Goal: Use online tool/utility: Utilize a website feature to perform a specific function

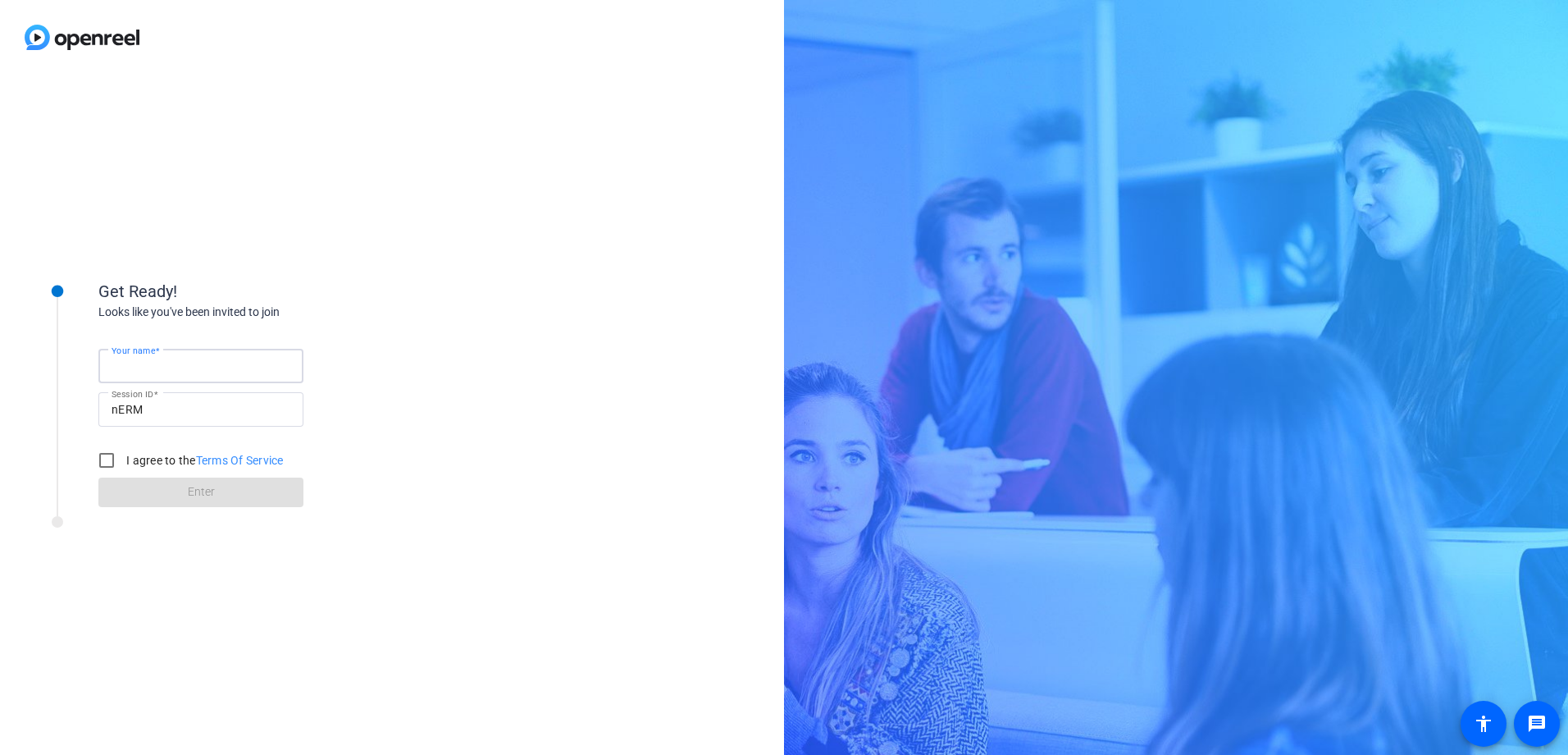
click at [247, 370] on input "Your name" at bounding box center [200, 365] width 179 height 19
type input "[PERSON_NAME]"
click at [107, 458] on input "I agree to the Terms Of Service" at bounding box center [106, 460] width 33 height 33
checkbox input "true"
click at [202, 492] on span "Enter" at bounding box center [201, 492] width 27 height 17
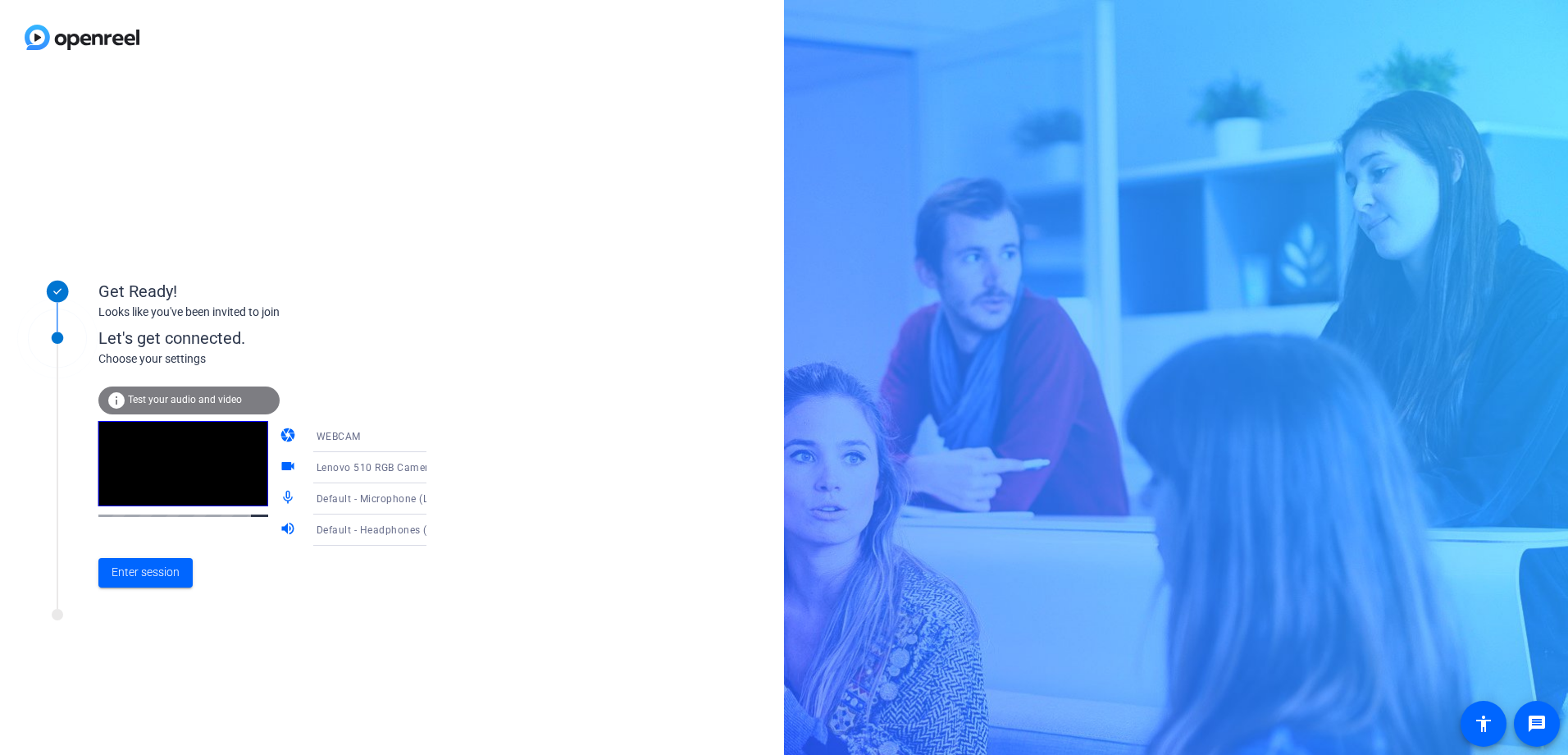
click at [433, 437] on icon at bounding box center [443, 436] width 19 height 19
click at [357, 506] on mat-option "DESKTOP" at bounding box center [356, 501] width 140 height 33
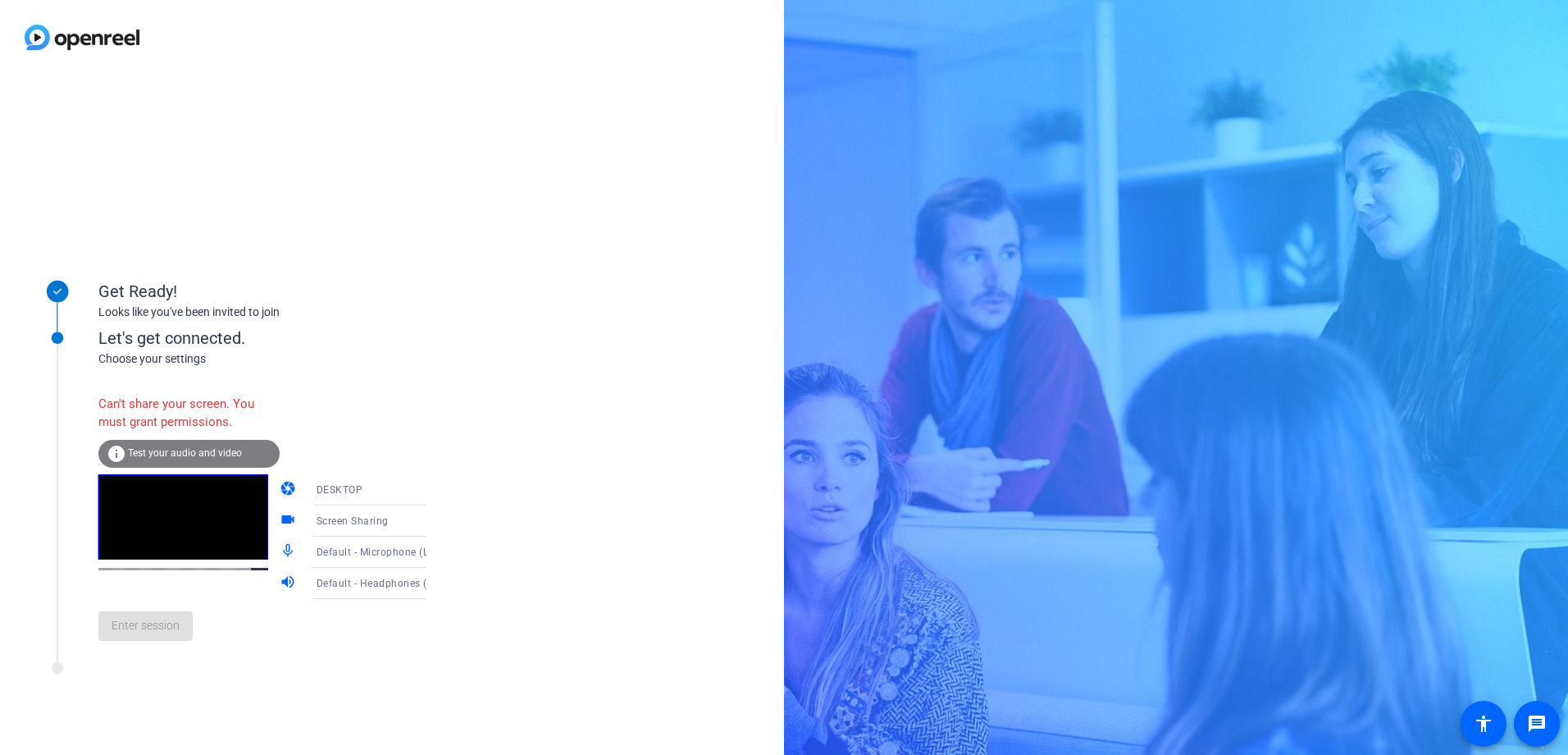
click at [433, 522] on icon at bounding box center [443, 521] width 19 height 19
click at [373, 560] on mat-option "Screen Sharing" at bounding box center [356, 553] width 140 height 33
click at [433, 552] on icon at bounding box center [443, 552] width 19 height 19
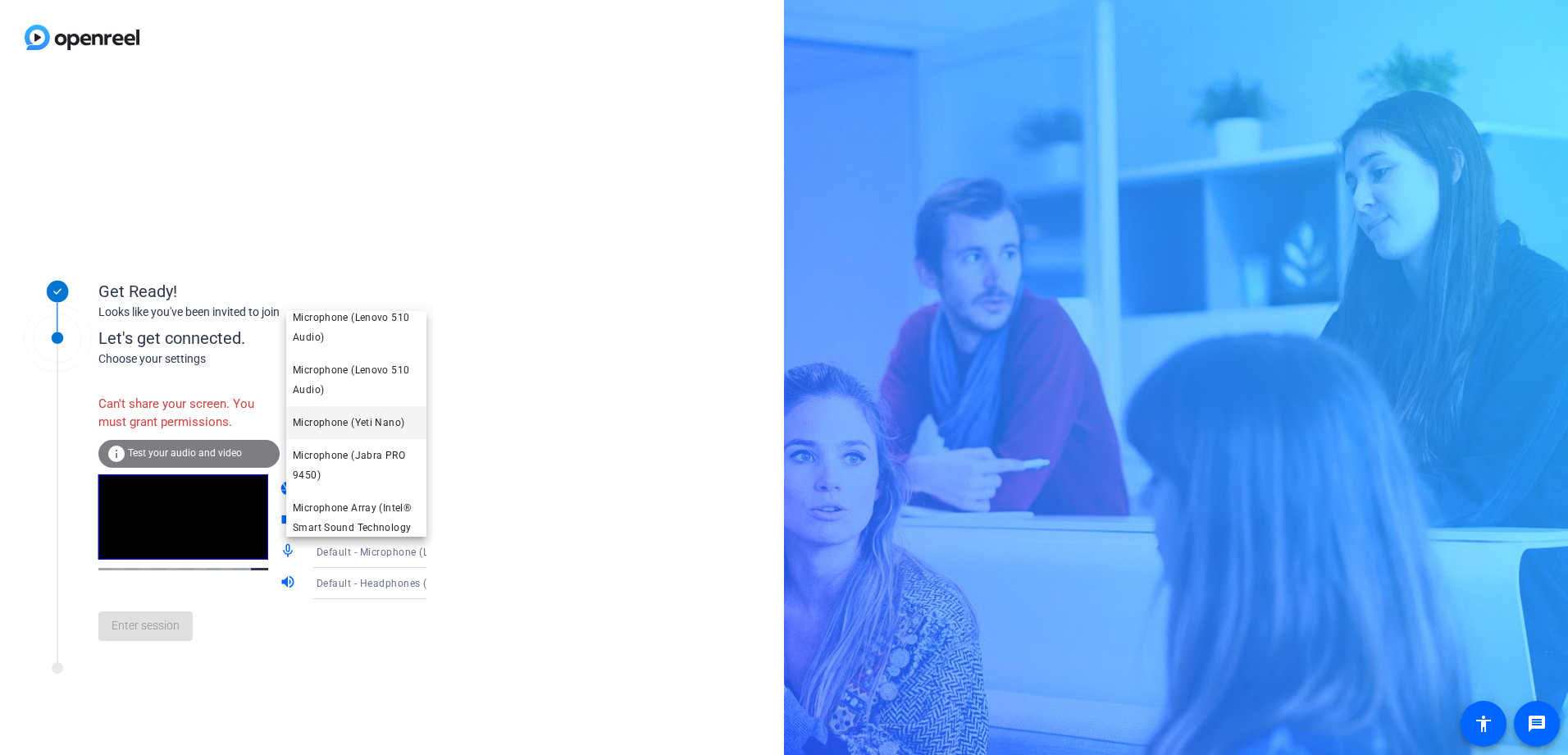
scroll to position [109, 0]
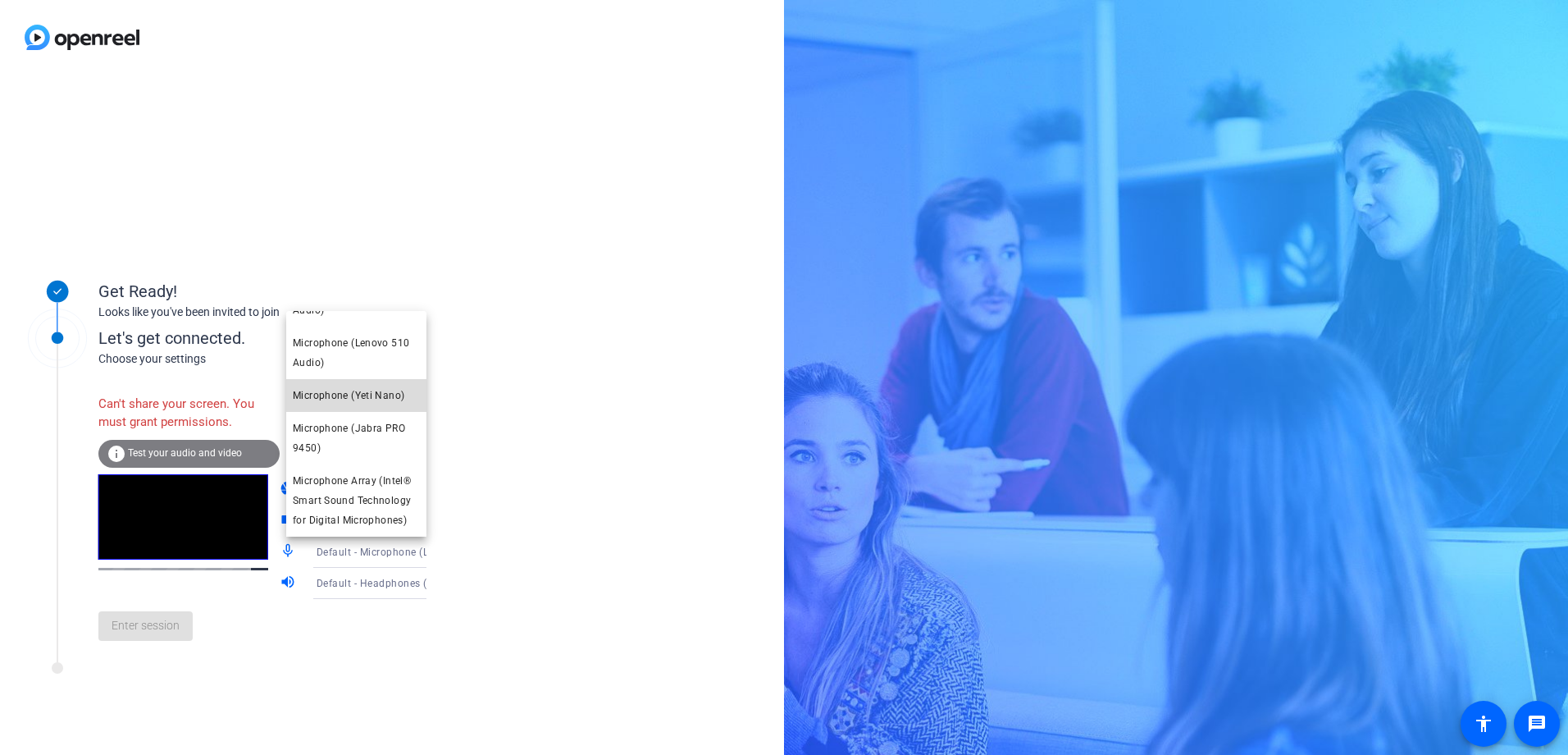
click at [376, 395] on span "Microphone (Yeti Nano)" at bounding box center [348, 395] width 111 height 19
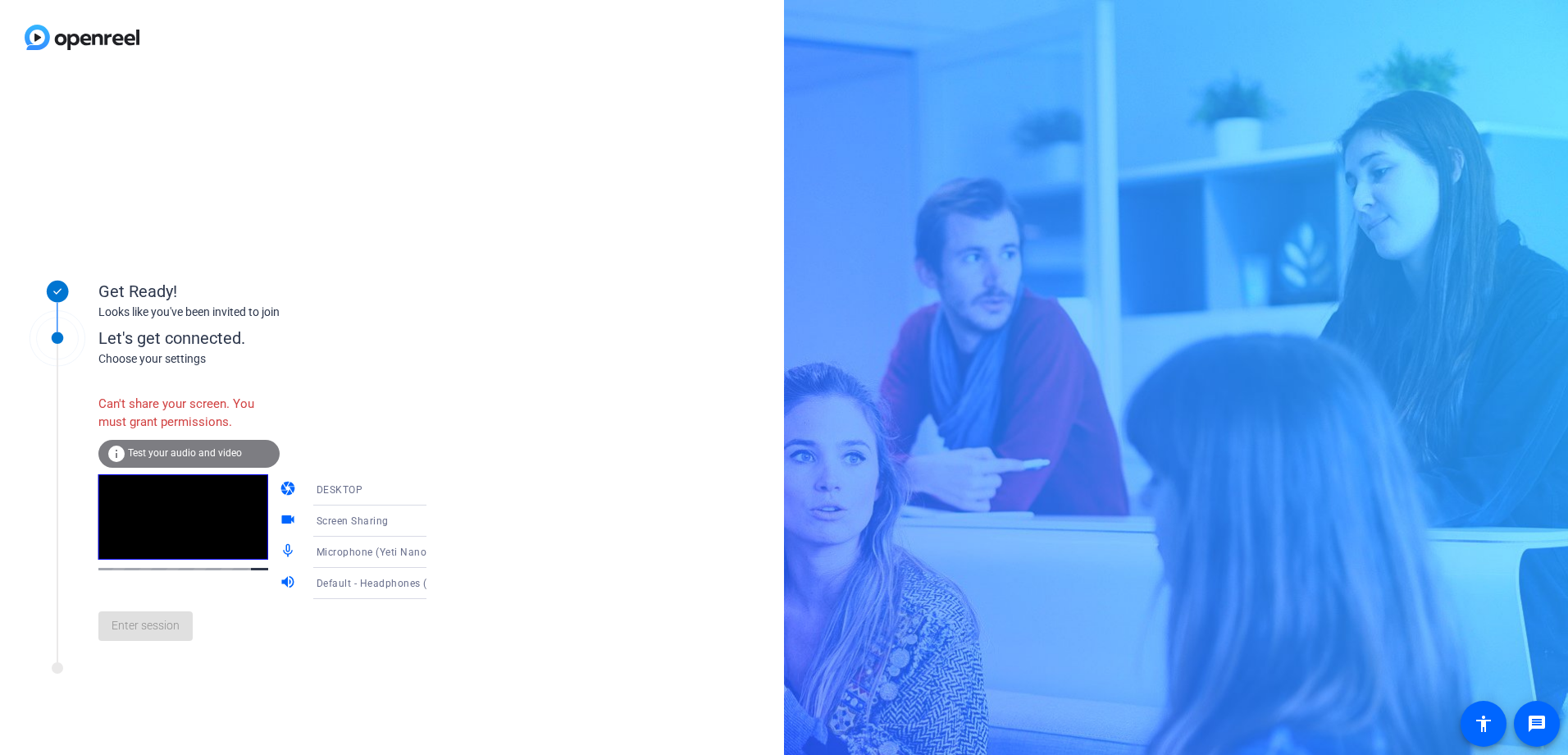
click at [392, 587] on span "Default - Headphones (HP USB-C Dock Audio Headset)" at bounding box center [447, 583] width 262 height 14
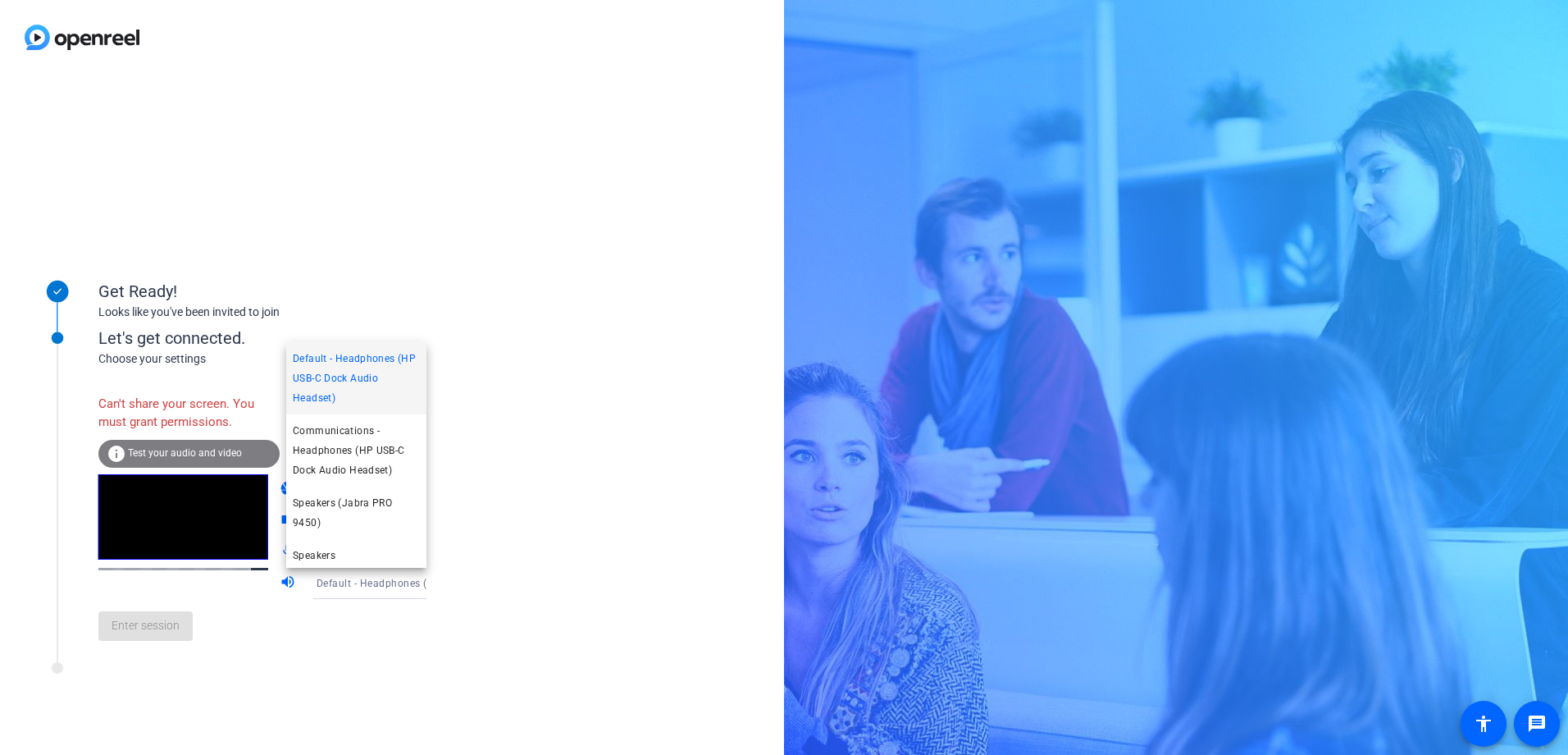
click at [507, 433] on div at bounding box center [784, 377] width 1568 height 755
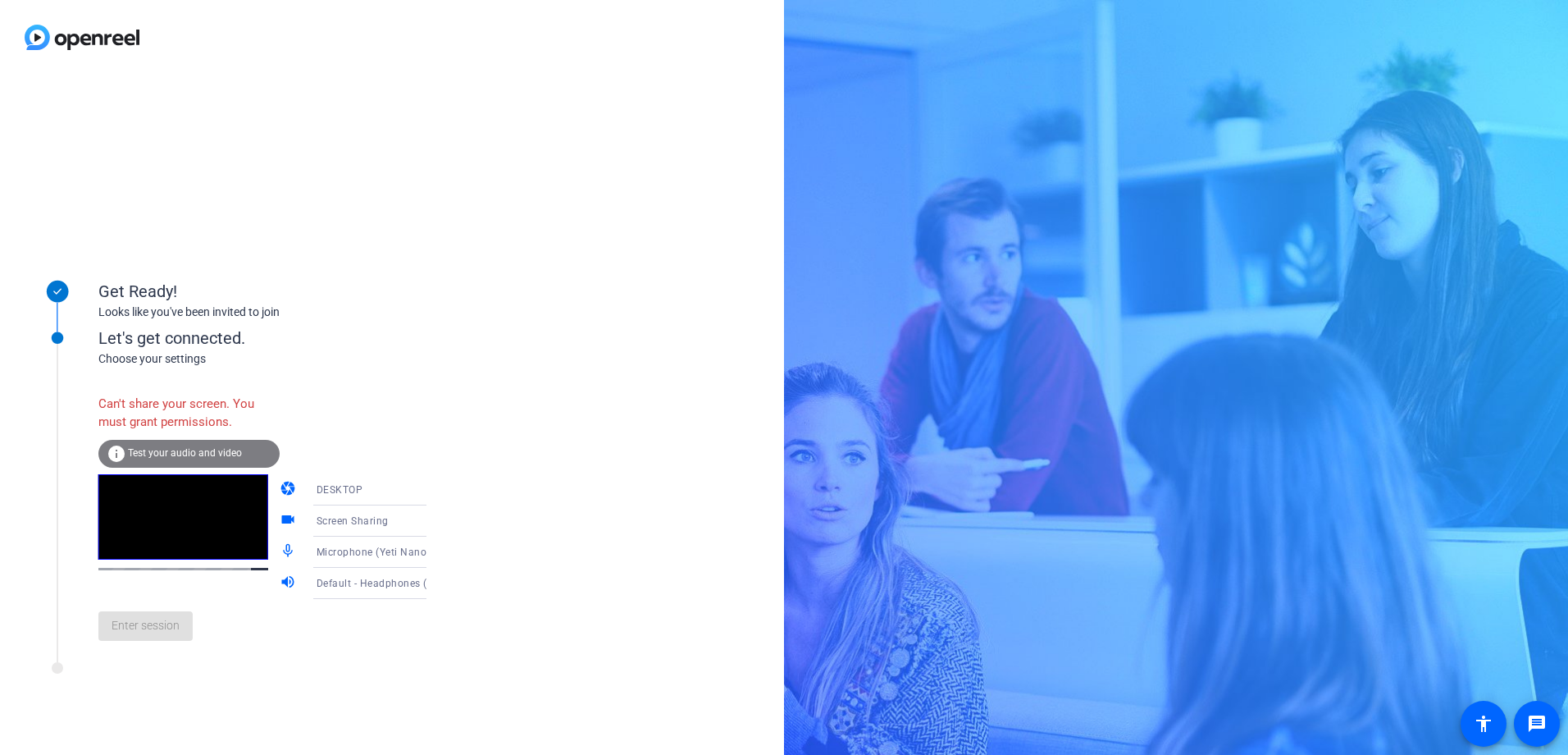
click at [375, 491] on div "DESKTOP" at bounding box center [377, 488] width 123 height 20
click at [355, 554] on mat-option "DESKTOP" at bounding box center [356, 555] width 140 height 33
click at [351, 522] on span "Screen Sharing" at bounding box center [352, 521] width 73 height 12
click at [350, 550] on span "Screen Sharing" at bounding box center [328, 553] width 71 height 19
click at [384, 522] on div "Screen Sharing" at bounding box center [377, 520] width 123 height 20
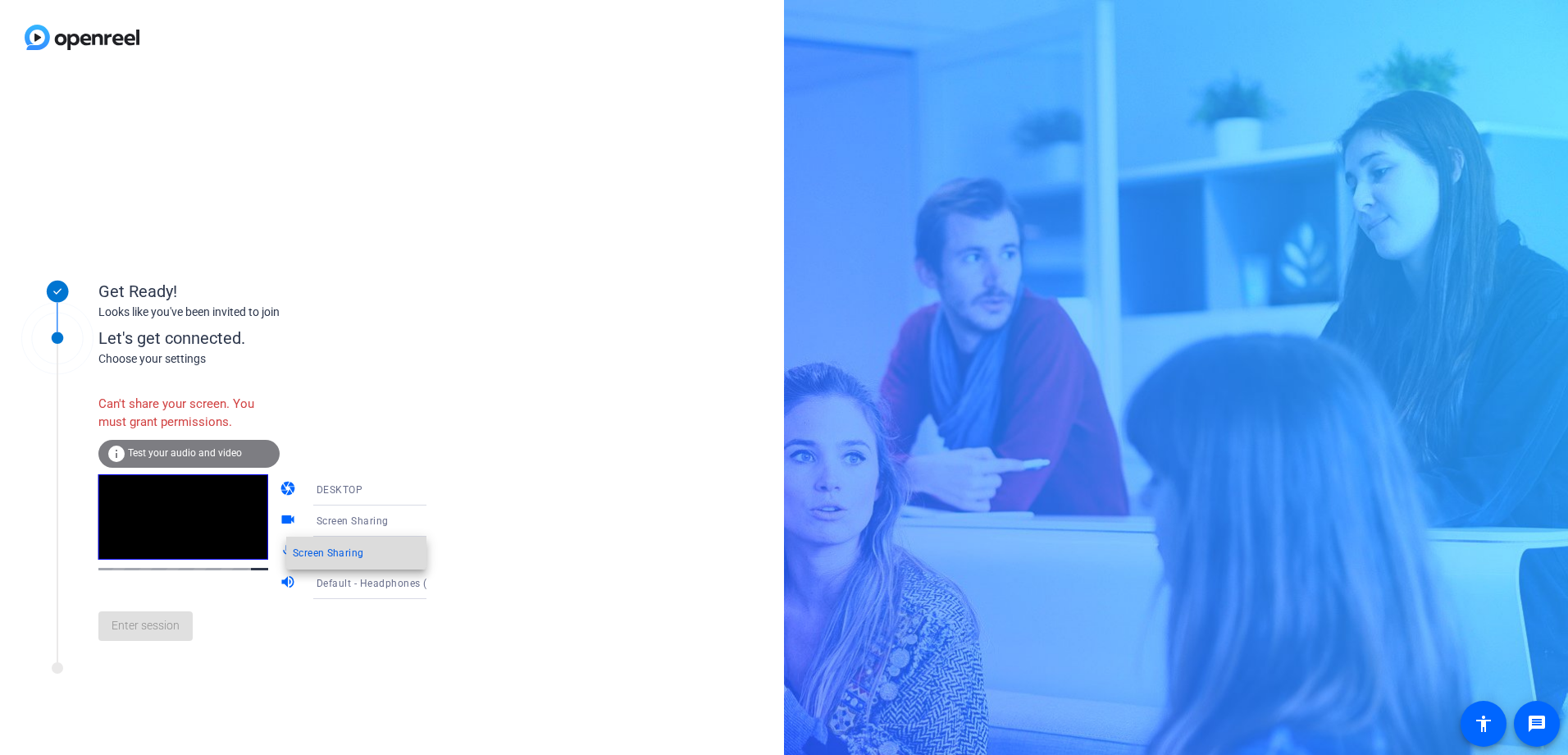
click at [351, 549] on span "Screen Sharing" at bounding box center [328, 553] width 71 height 19
click at [433, 487] on icon at bounding box center [443, 489] width 19 height 19
click at [375, 516] on mat-option "WEBCAM" at bounding box center [356, 522] width 140 height 33
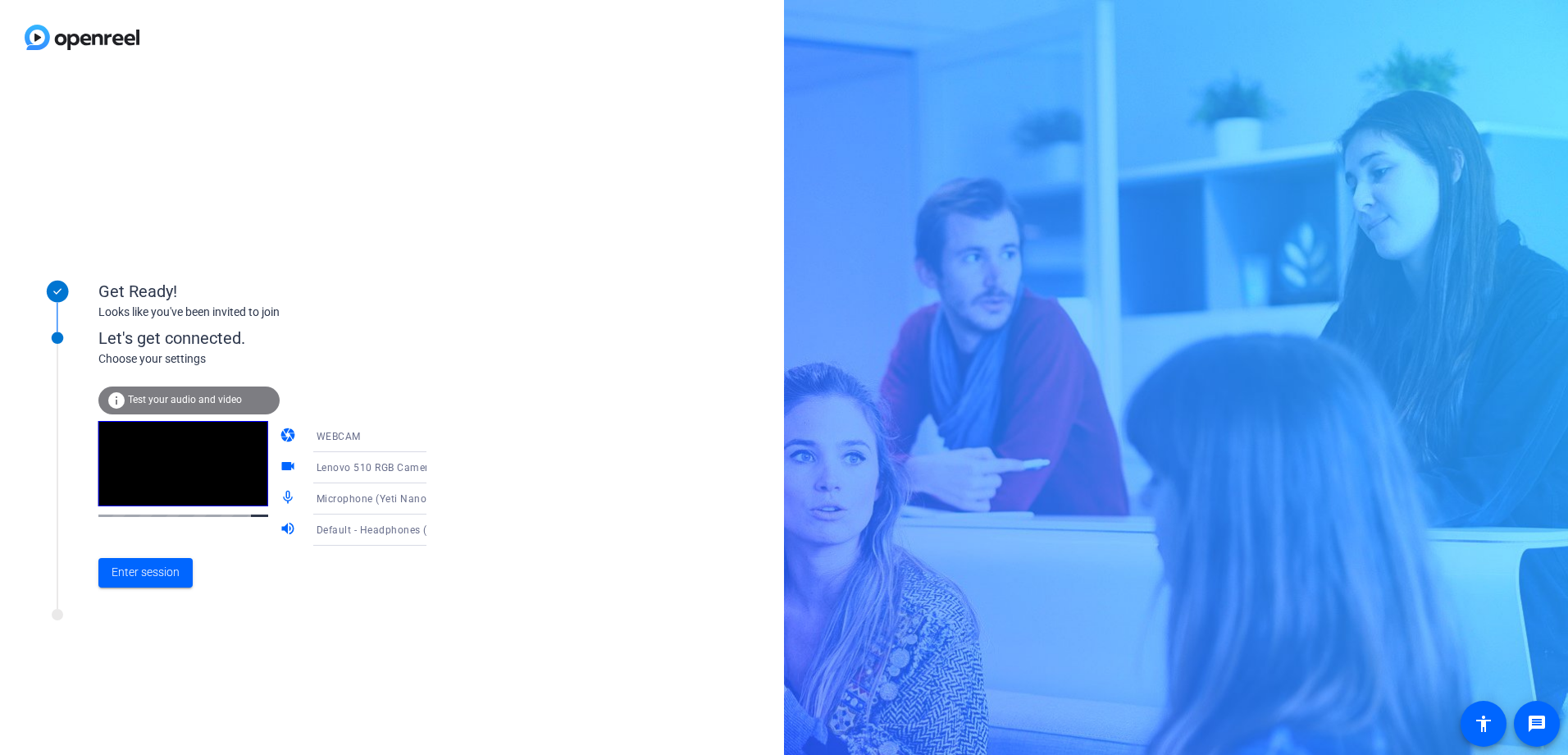
click at [391, 435] on div "WEBCAM" at bounding box center [377, 435] width 123 height 20
click at [373, 506] on mat-option "DESKTOP" at bounding box center [356, 501] width 140 height 33
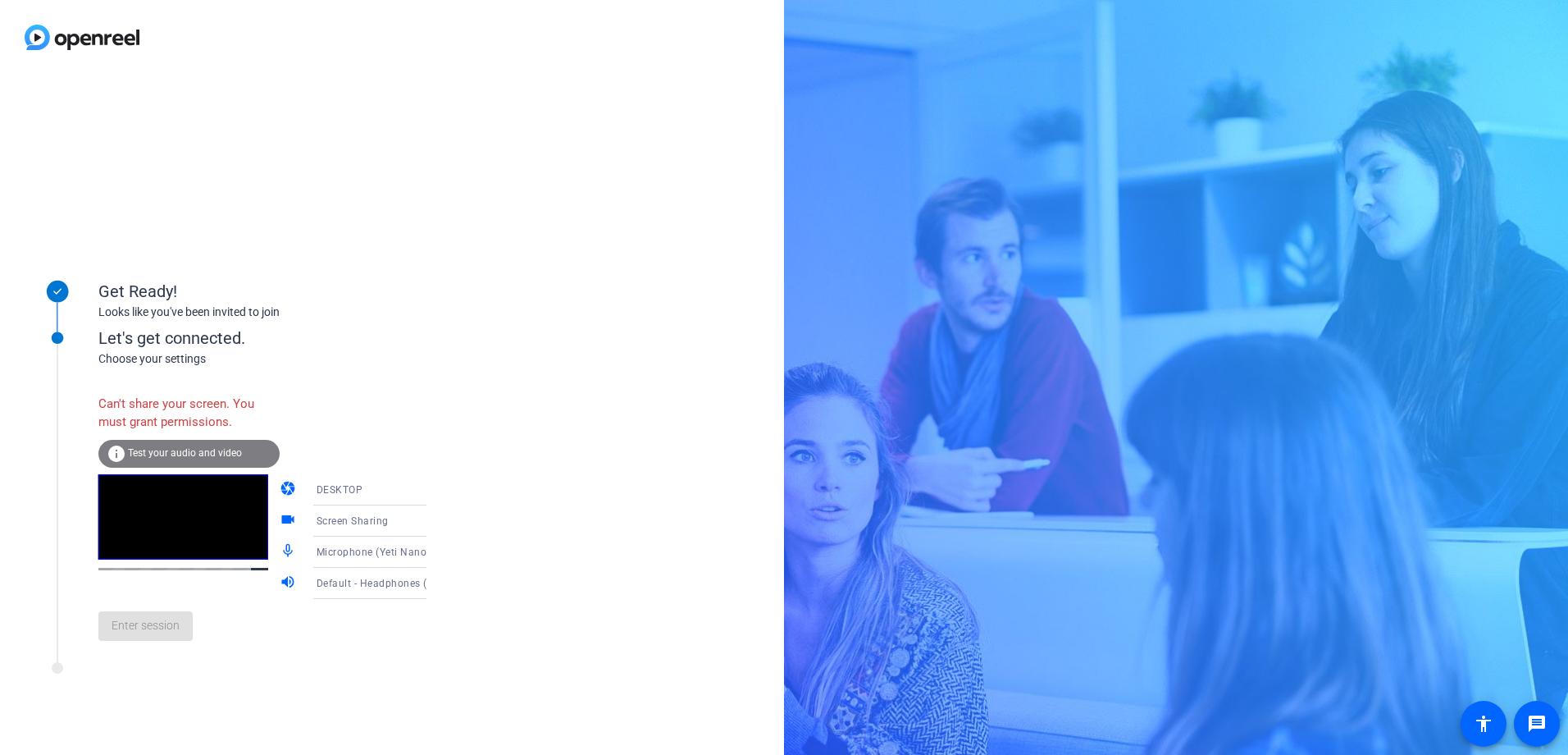
click at [354, 528] on div "Screen Sharing" at bounding box center [377, 520] width 123 height 20
click at [359, 421] on div at bounding box center [784, 377] width 1568 height 755
click at [160, 630] on div "Enter session" at bounding box center [279, 625] width 362 height 54
click at [369, 521] on span "Screen Sharing" at bounding box center [352, 521] width 73 height 12
click at [345, 555] on span "Screen Sharing" at bounding box center [328, 553] width 71 height 19
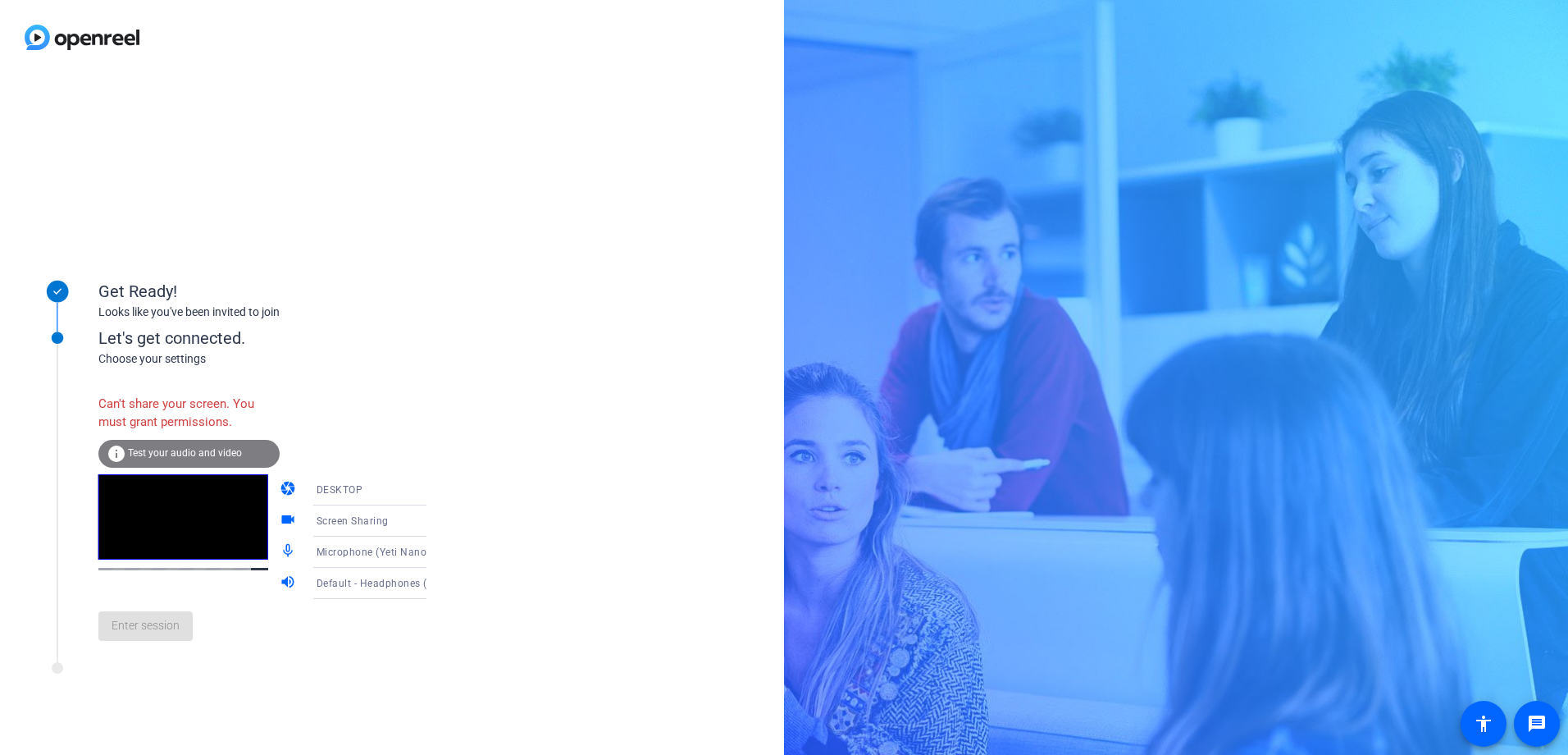
click at [279, 484] on mat-icon "camera" at bounding box center [289, 489] width 19 height 19
click at [168, 636] on div "Enter session" at bounding box center [279, 625] width 362 height 54
click at [439, 586] on icon at bounding box center [443, 584] width 8 height 4
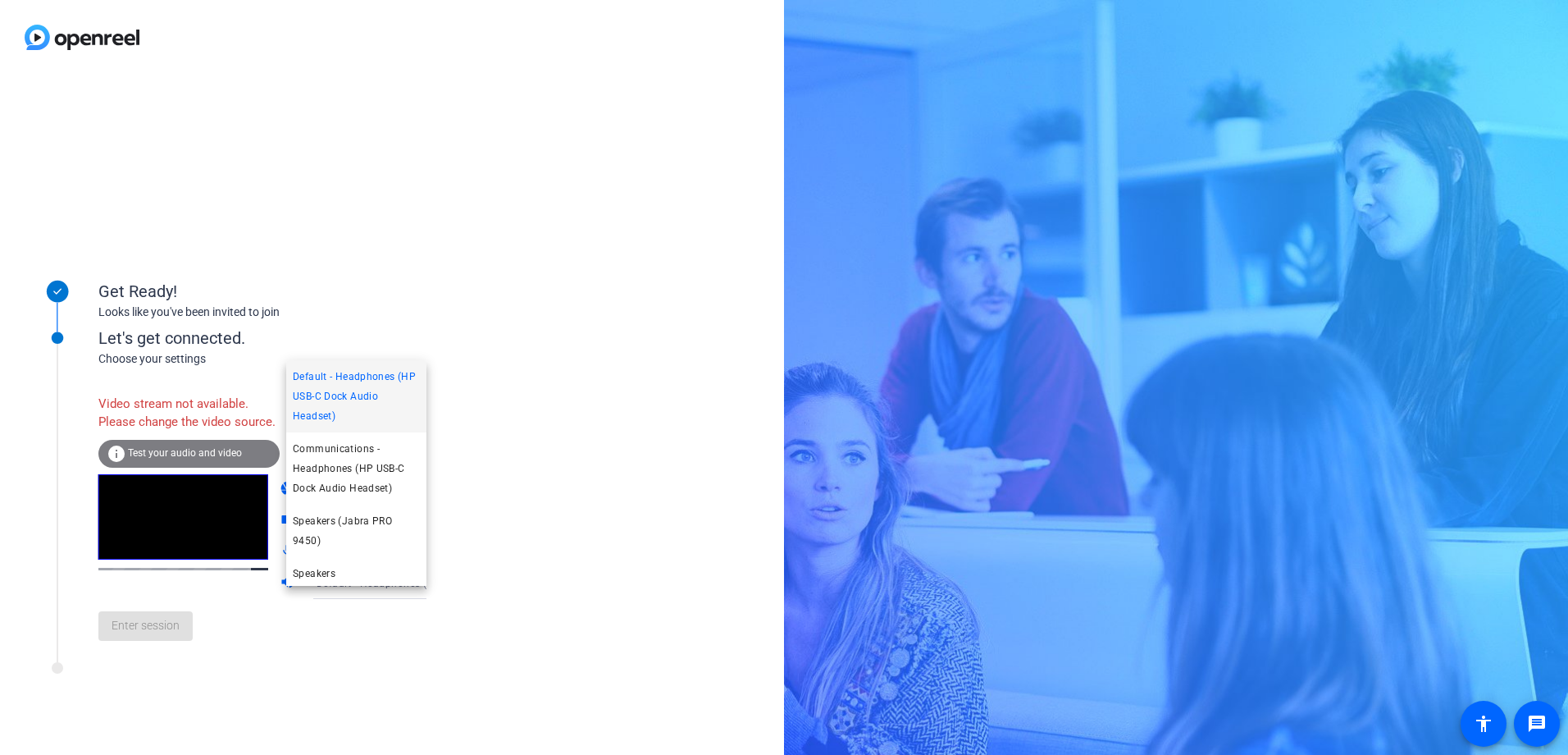
click at [378, 388] on span "Default - Headphones (HP USB-C Dock Audio Headset)" at bounding box center [357, 395] width 128 height 59
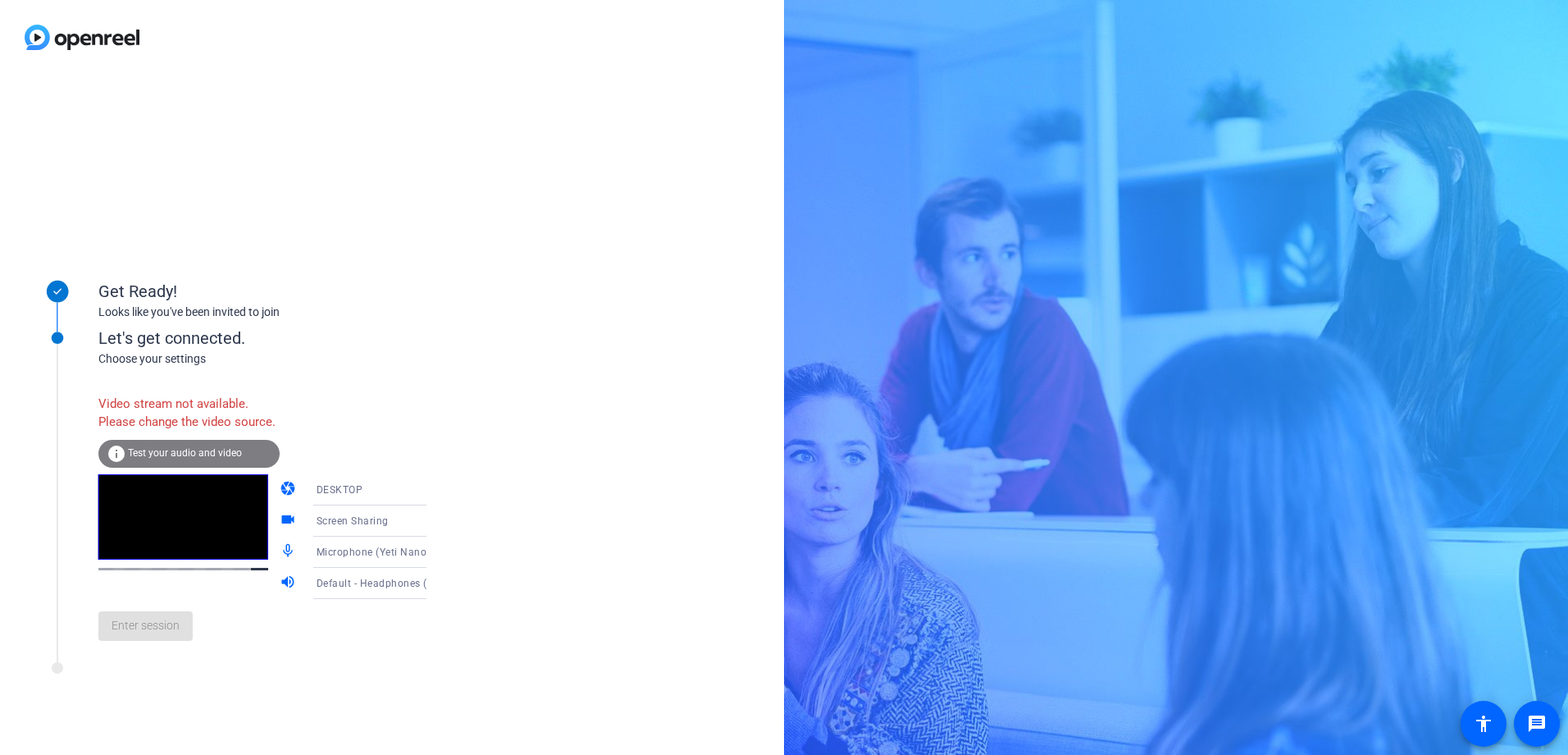
click at [156, 645] on div "Enter session" at bounding box center [279, 625] width 362 height 54
click at [192, 458] on span "Test your audio and video" at bounding box center [185, 452] width 114 height 12
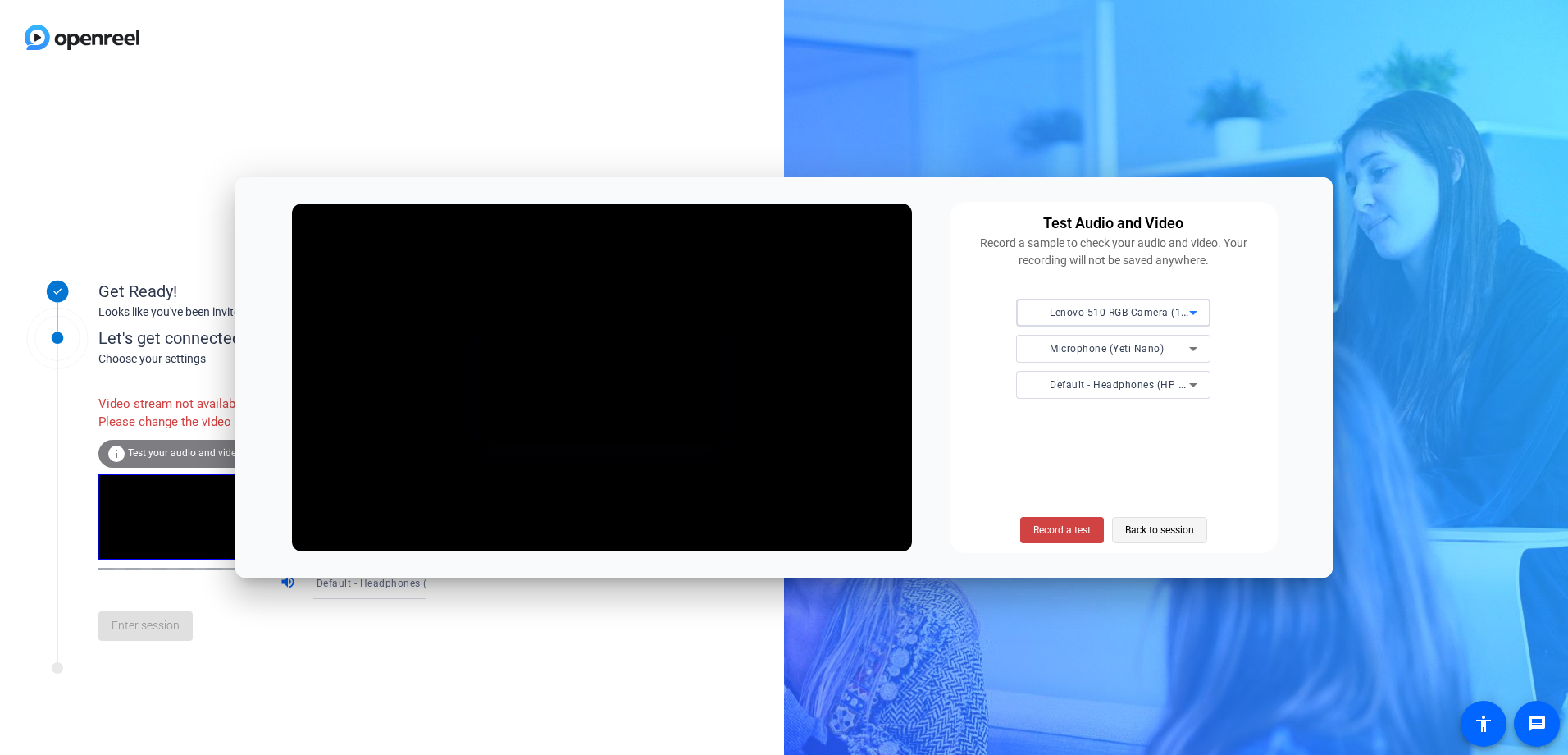
click at [1156, 531] on span "Back to session" at bounding box center [1159, 530] width 69 height 31
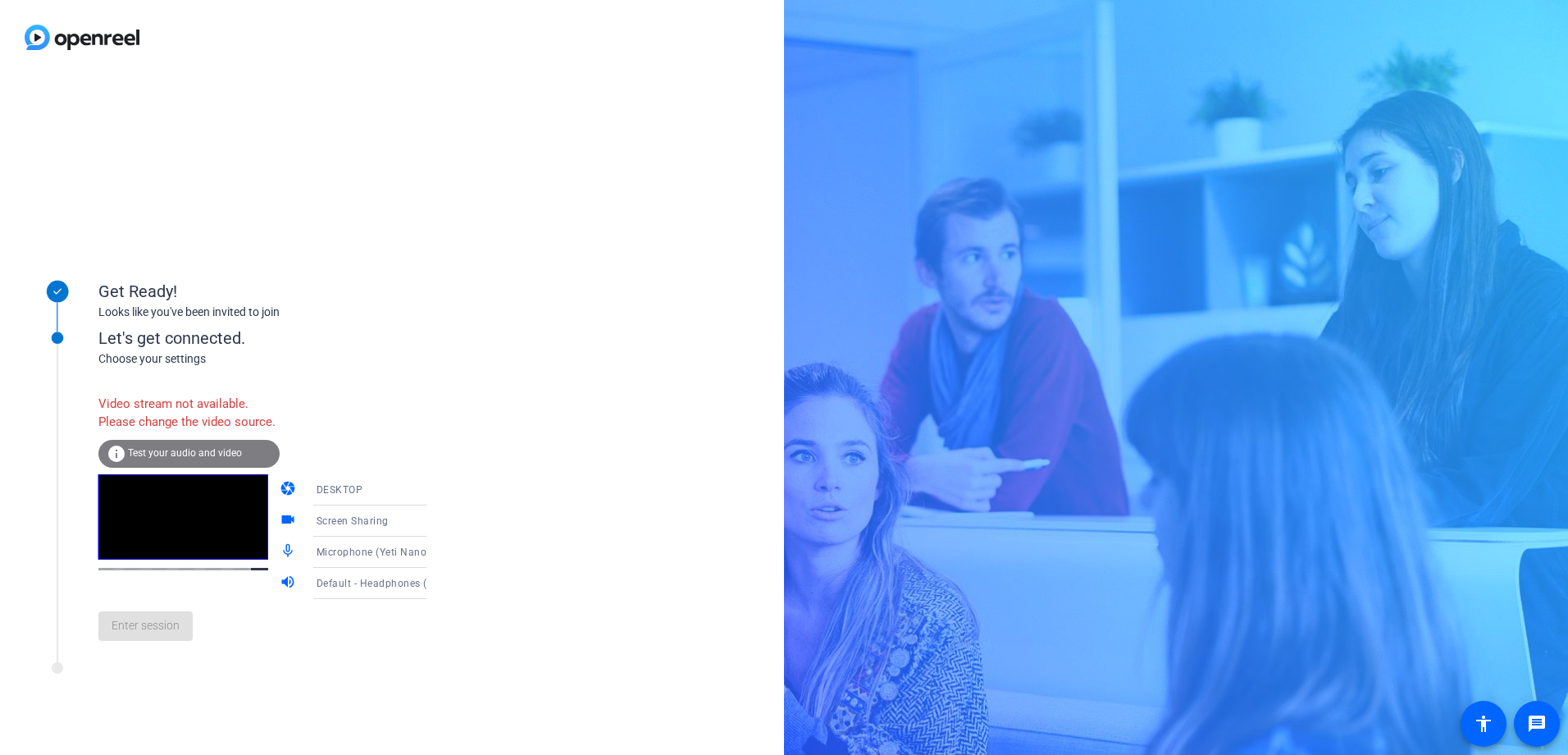
click at [316, 495] on span "DESKTOP" at bounding box center [339, 490] width 46 height 12
click at [374, 538] on mat-option "WEBCAM" at bounding box center [356, 539] width 140 height 33
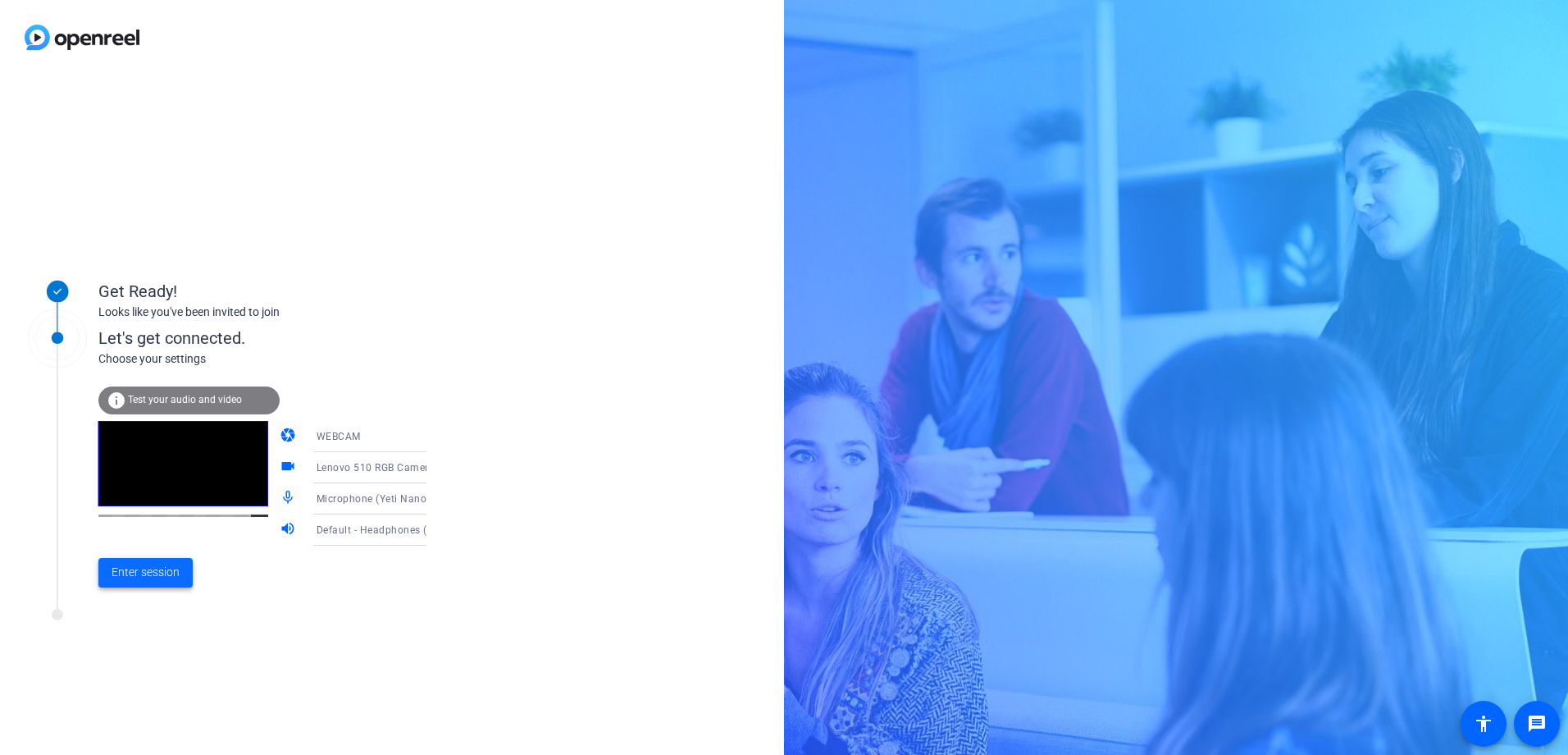
click at [155, 576] on span "Enter session" at bounding box center [145, 572] width 68 height 17
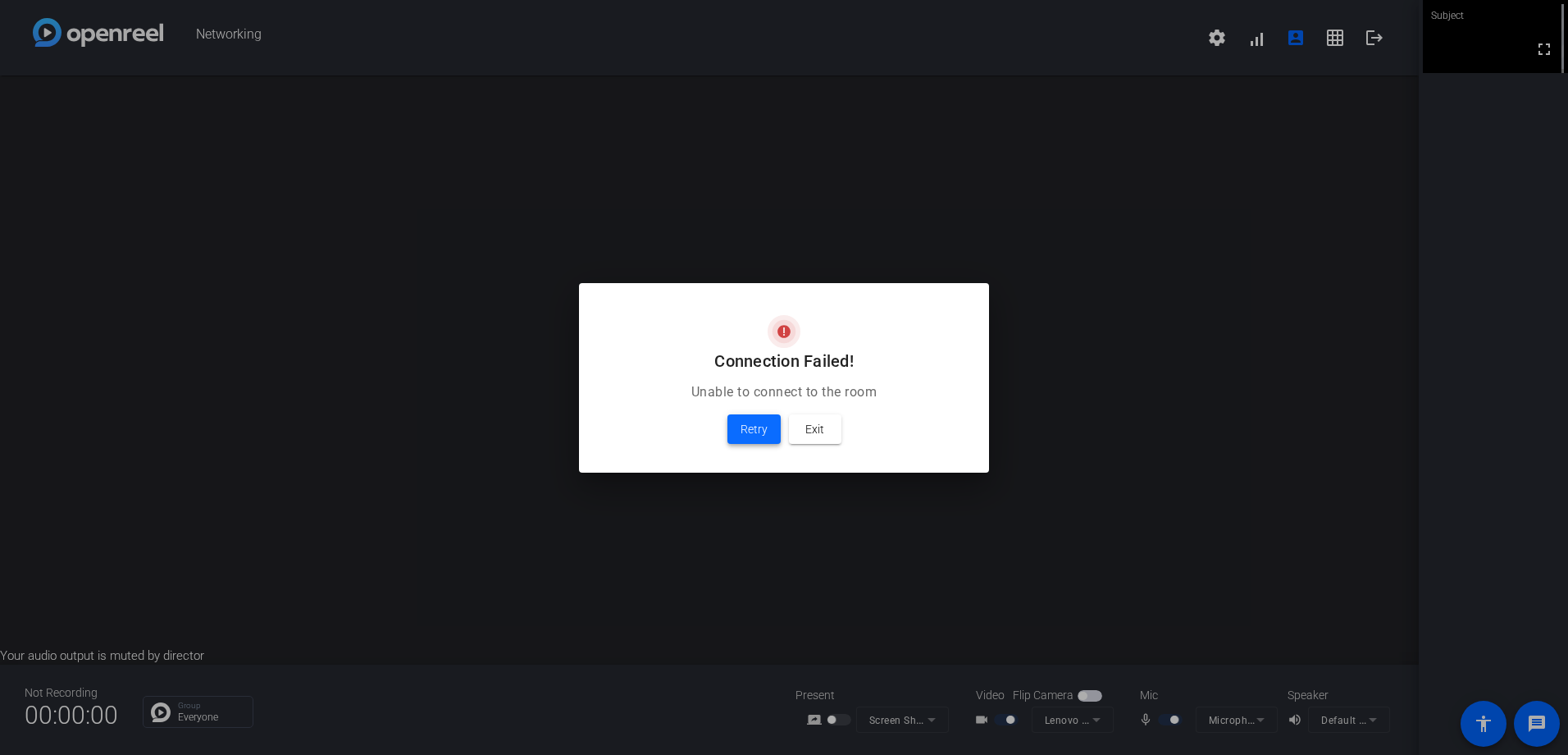
click at [761, 432] on span "Retry" at bounding box center [754, 429] width 27 height 19
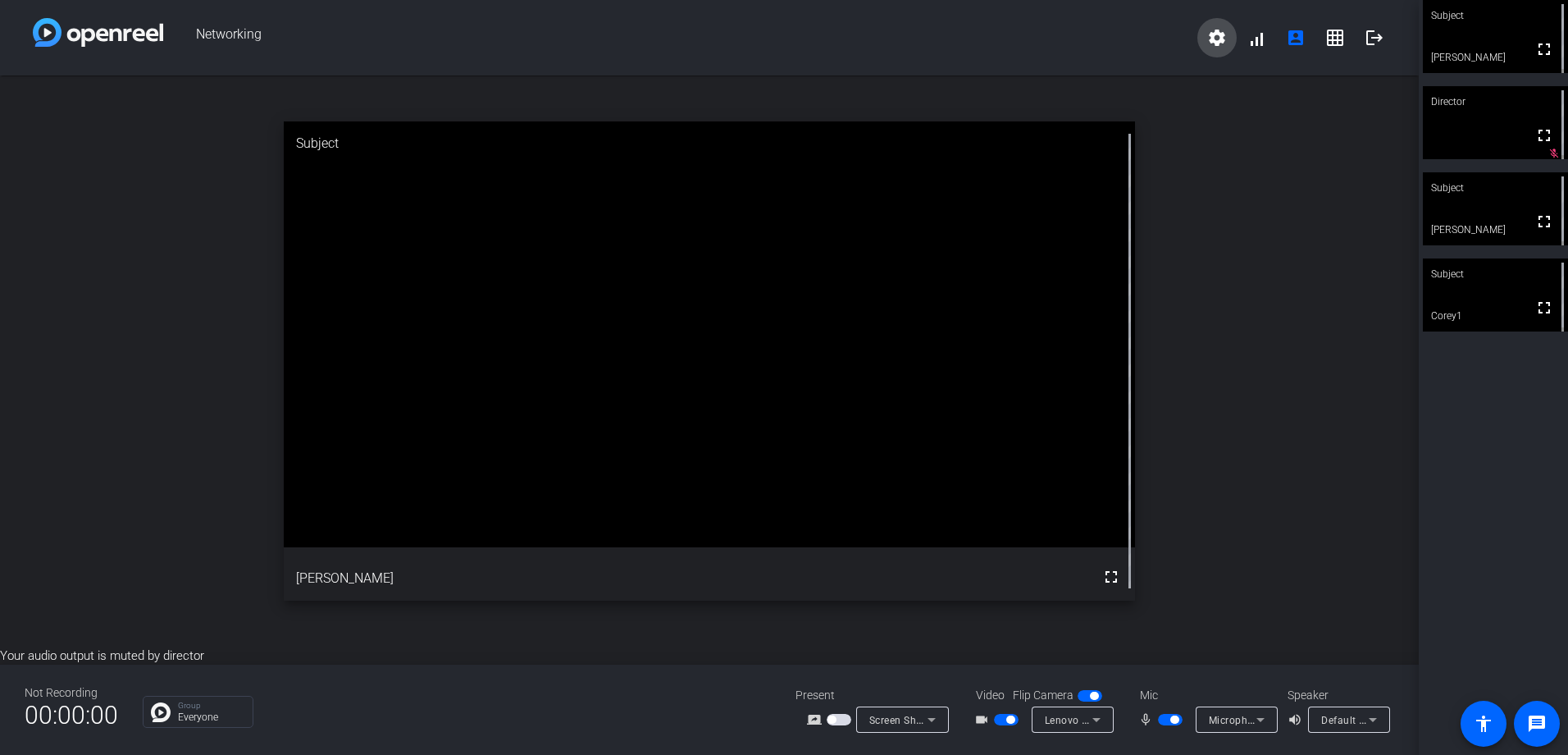
click at [1220, 33] on mat-icon "settings" at bounding box center [1217, 38] width 19 height 19
click at [1292, 41] on div at bounding box center [784, 377] width 1568 height 755
click at [1297, 40] on mat-icon "account_box" at bounding box center [1295, 38] width 19 height 19
click at [1214, 41] on mat-icon "settings" at bounding box center [1217, 38] width 19 height 19
click at [1122, 28] on div at bounding box center [784, 377] width 1568 height 755
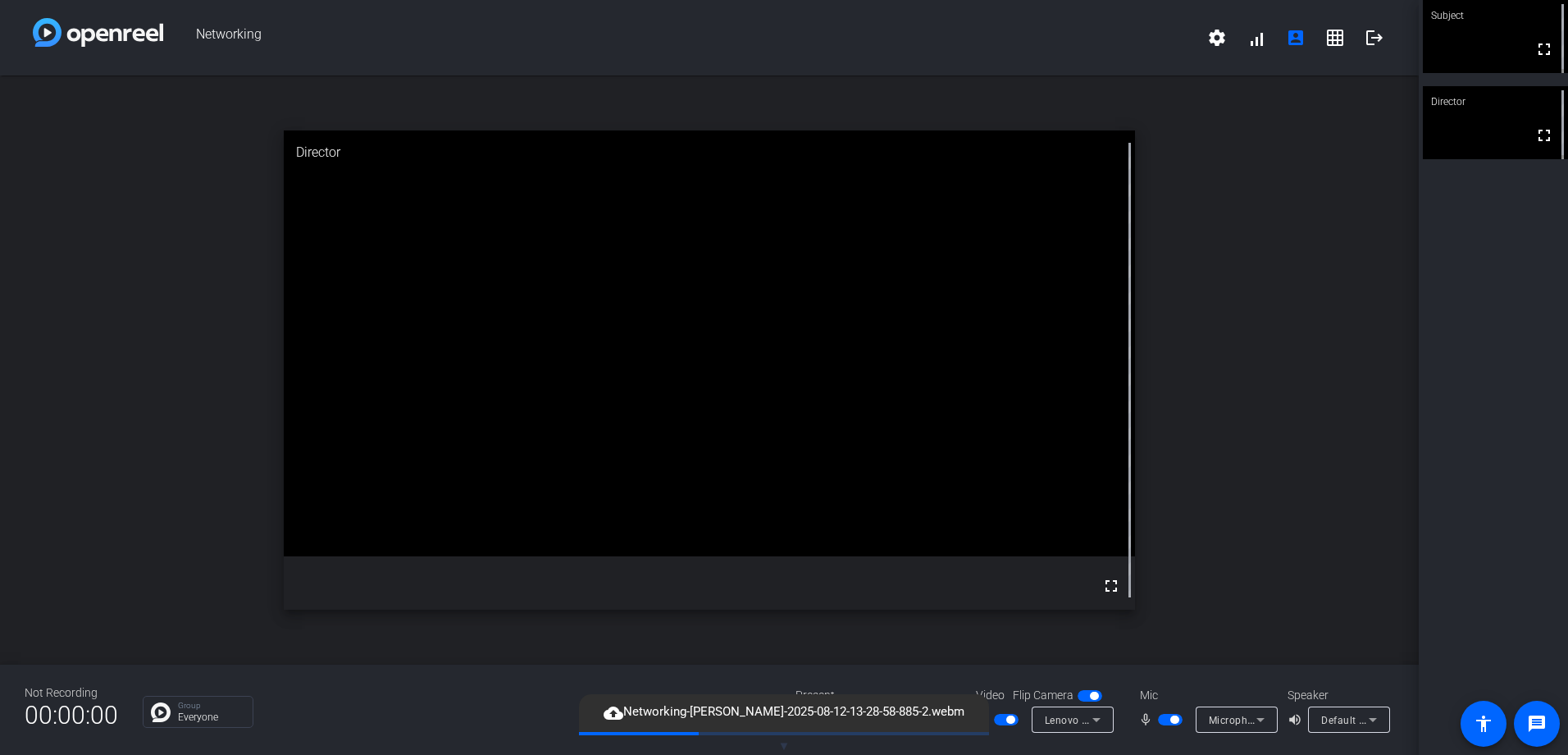
click at [1174, 723] on span "button" at bounding box center [1170, 719] width 24 height 12
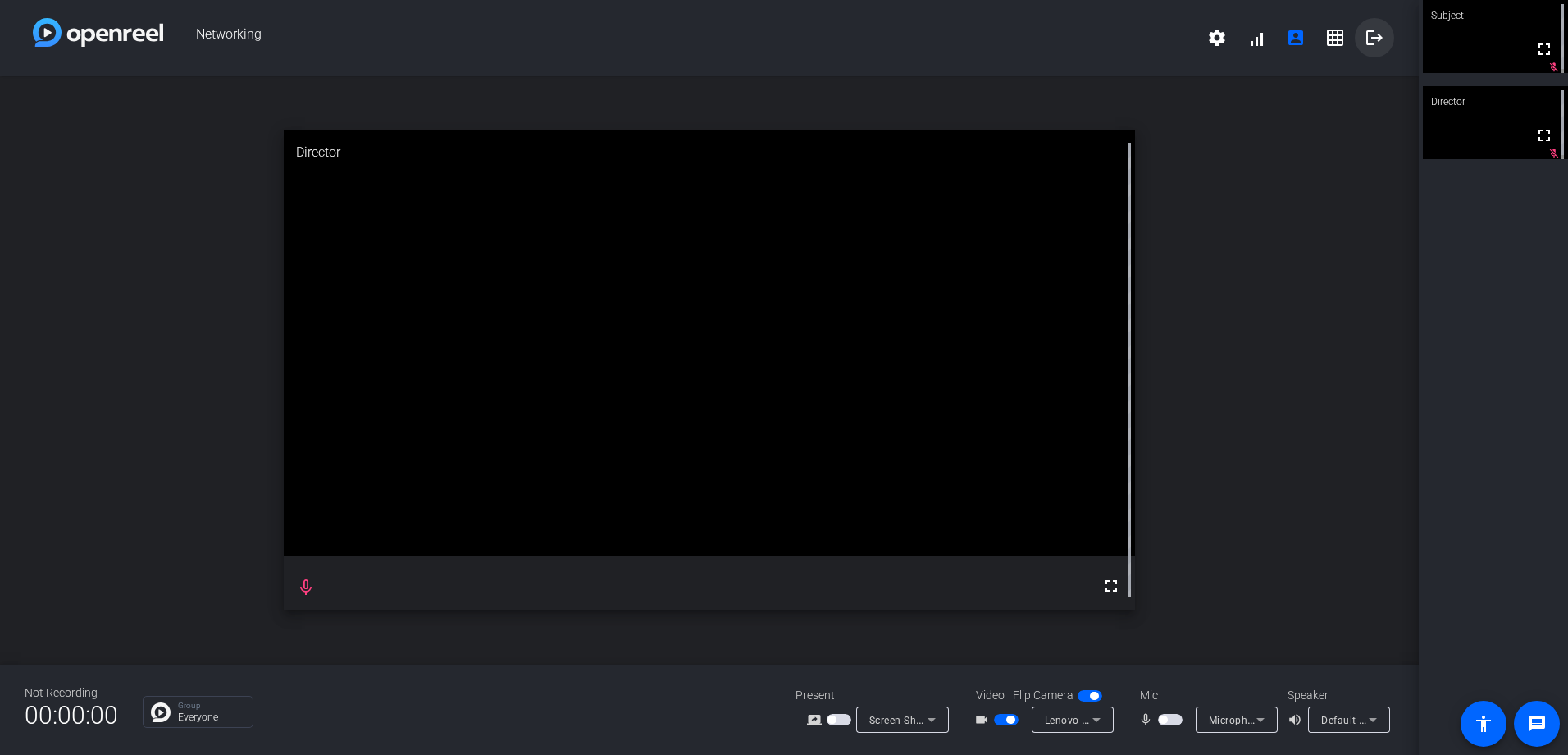
click at [1372, 46] on mat-icon "logout" at bounding box center [1375, 38] width 19 height 19
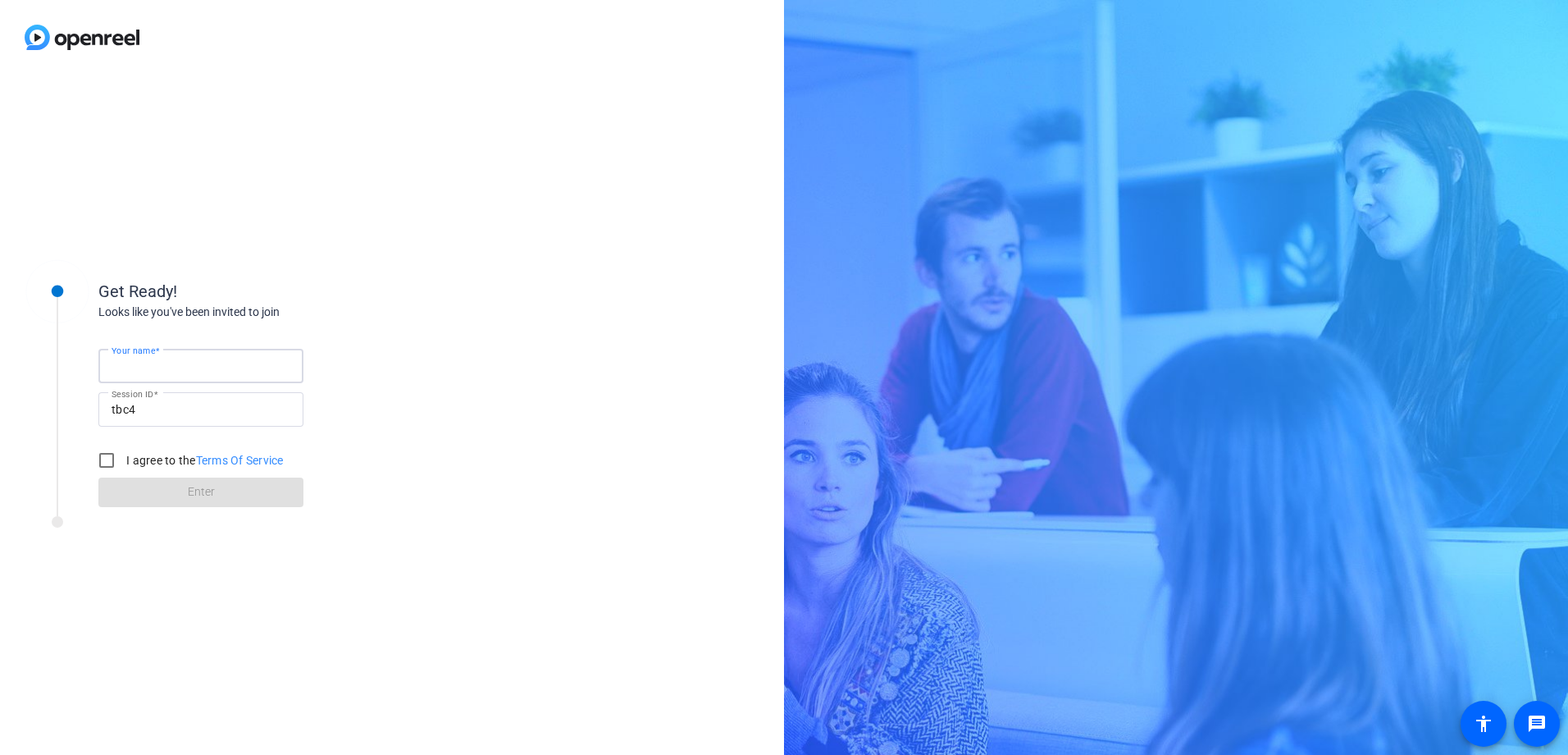
click at [176, 373] on input "Your name" at bounding box center [200, 365] width 179 height 19
type input "[PERSON_NAME]"
click at [101, 457] on input "I agree to the Terms Of Service" at bounding box center [106, 460] width 33 height 33
checkbox input "true"
click at [171, 489] on span at bounding box center [201, 492] width 205 height 40
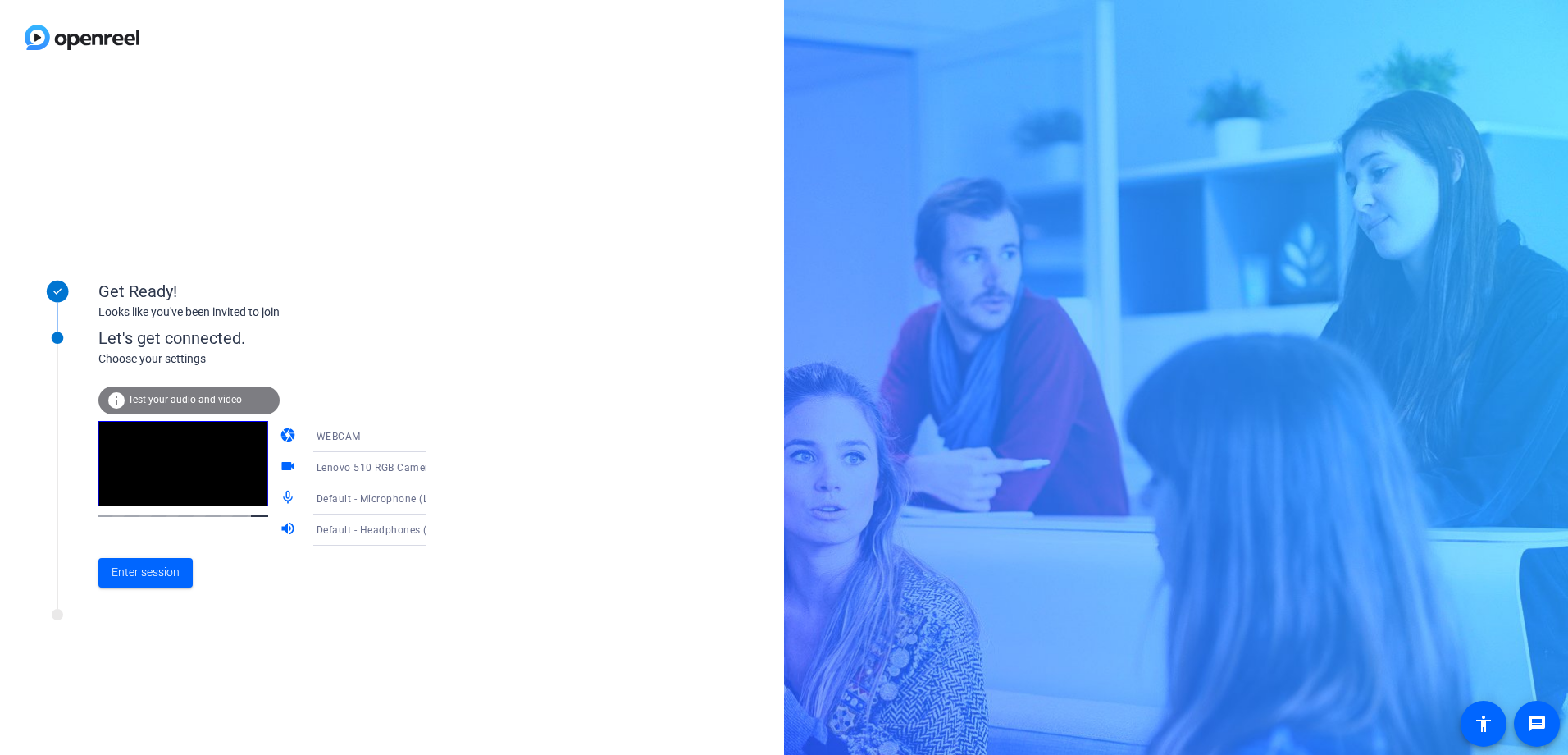
click at [433, 495] on icon at bounding box center [443, 499] width 19 height 19
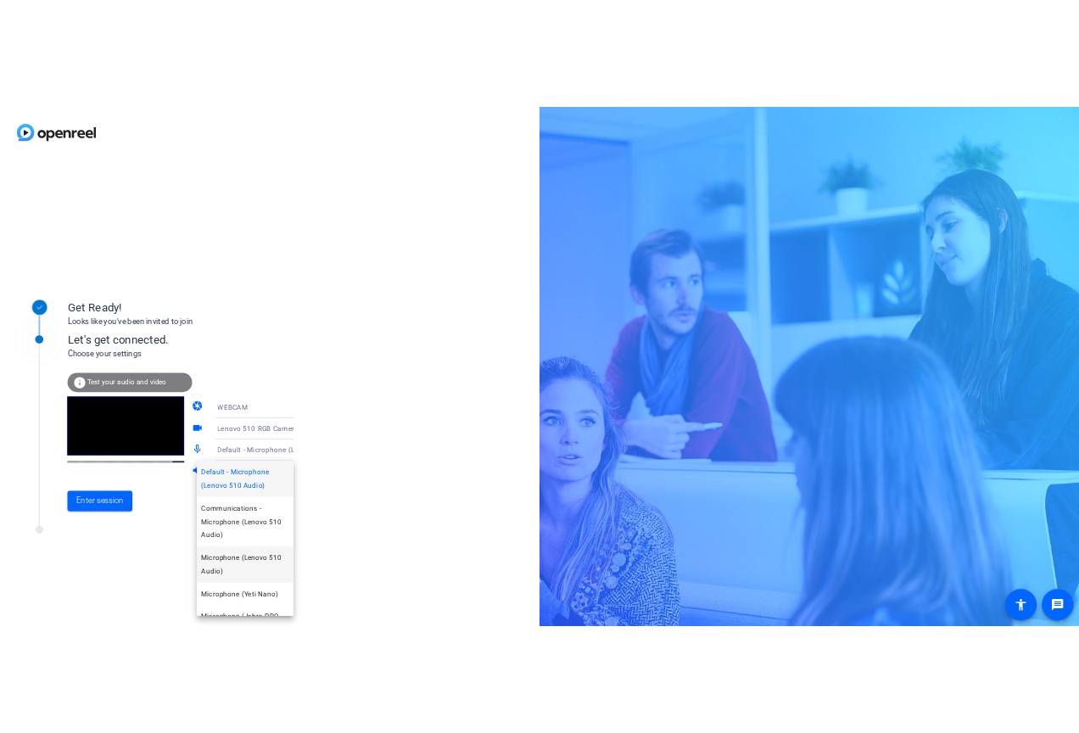
scroll to position [113, 0]
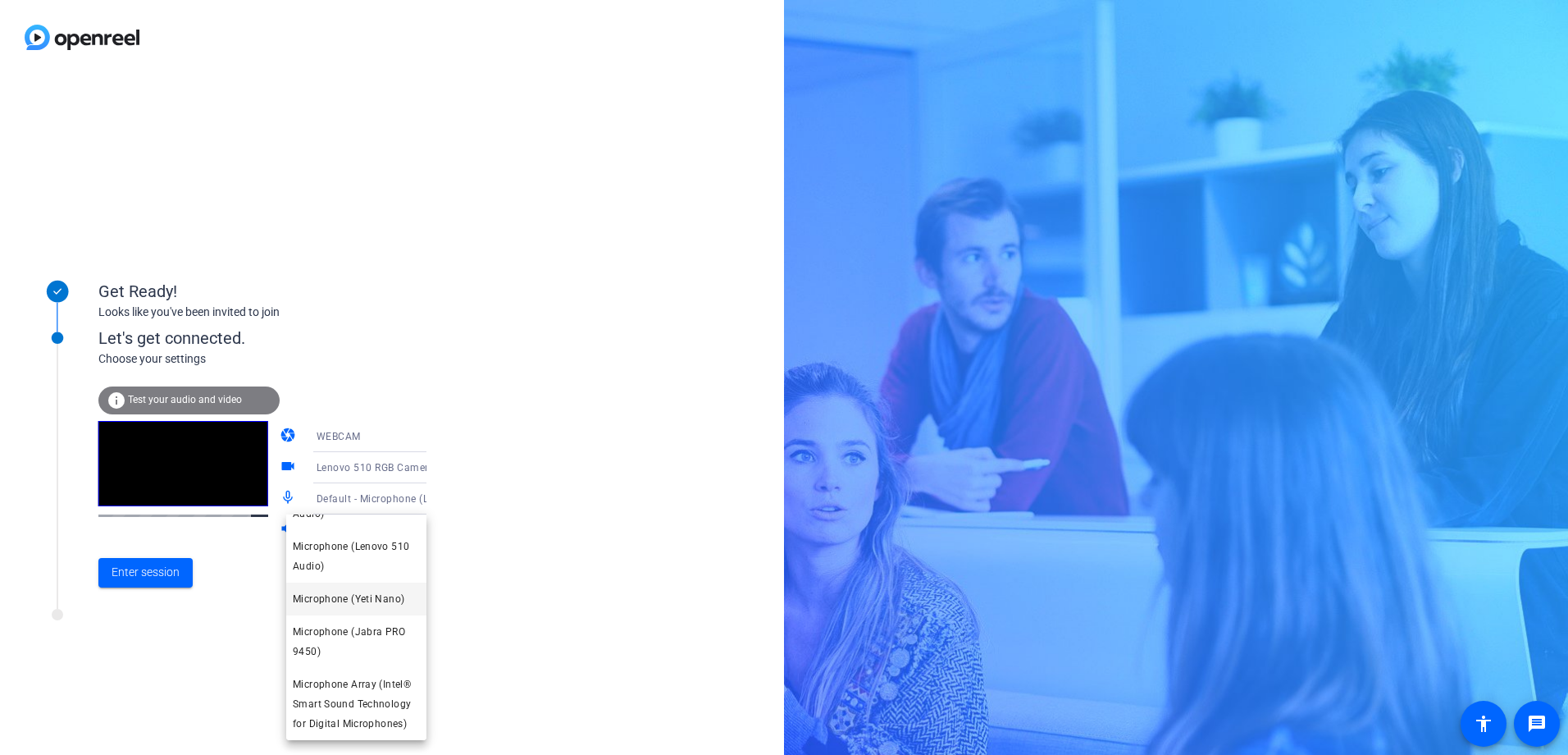
click at [365, 606] on span "Microphone (Yeti Nano)" at bounding box center [348, 598] width 111 height 19
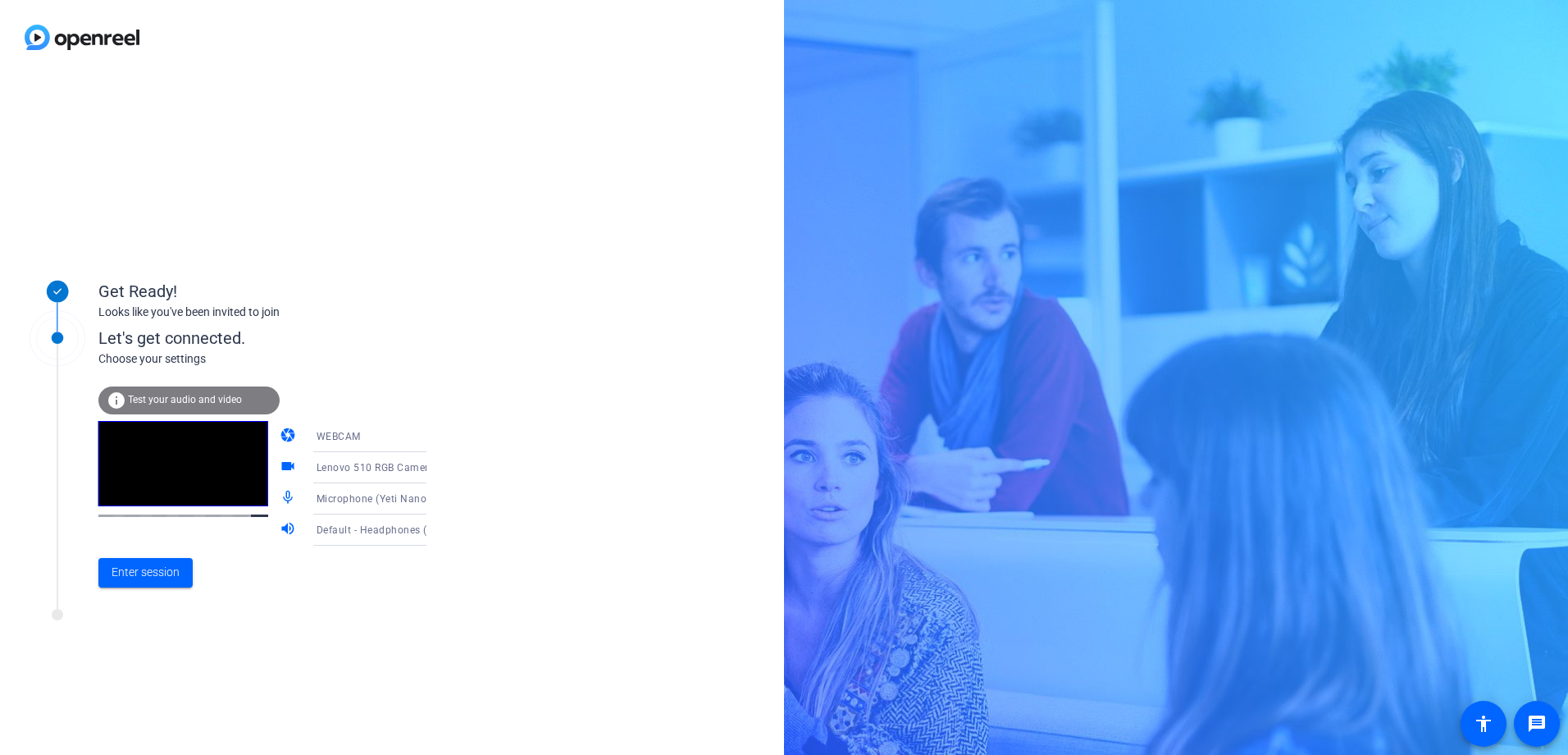
click at [433, 533] on icon at bounding box center [443, 530] width 19 height 19
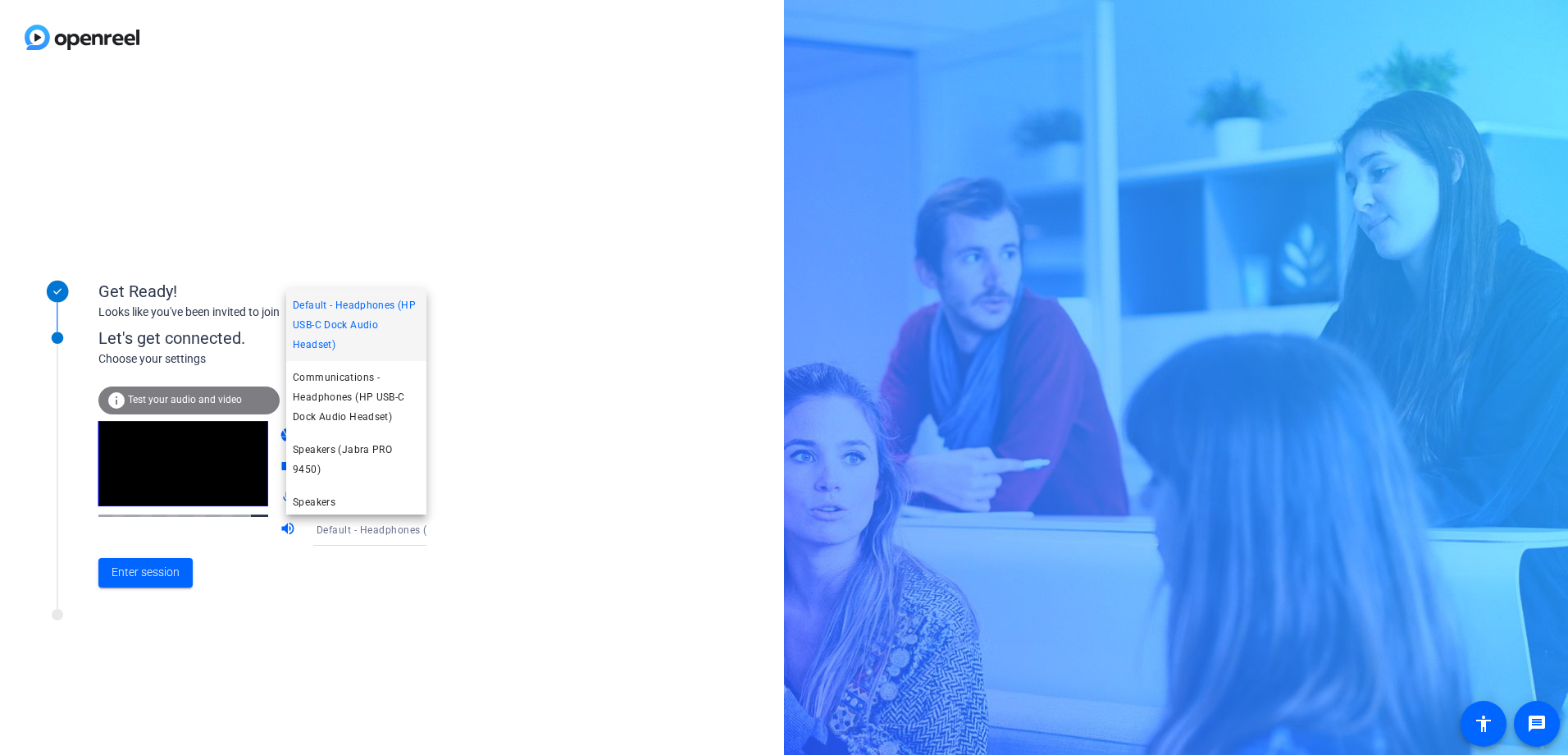
click at [366, 323] on span "Default - Headphones (HP USB-C Dock Audio Headset)" at bounding box center [357, 324] width 128 height 59
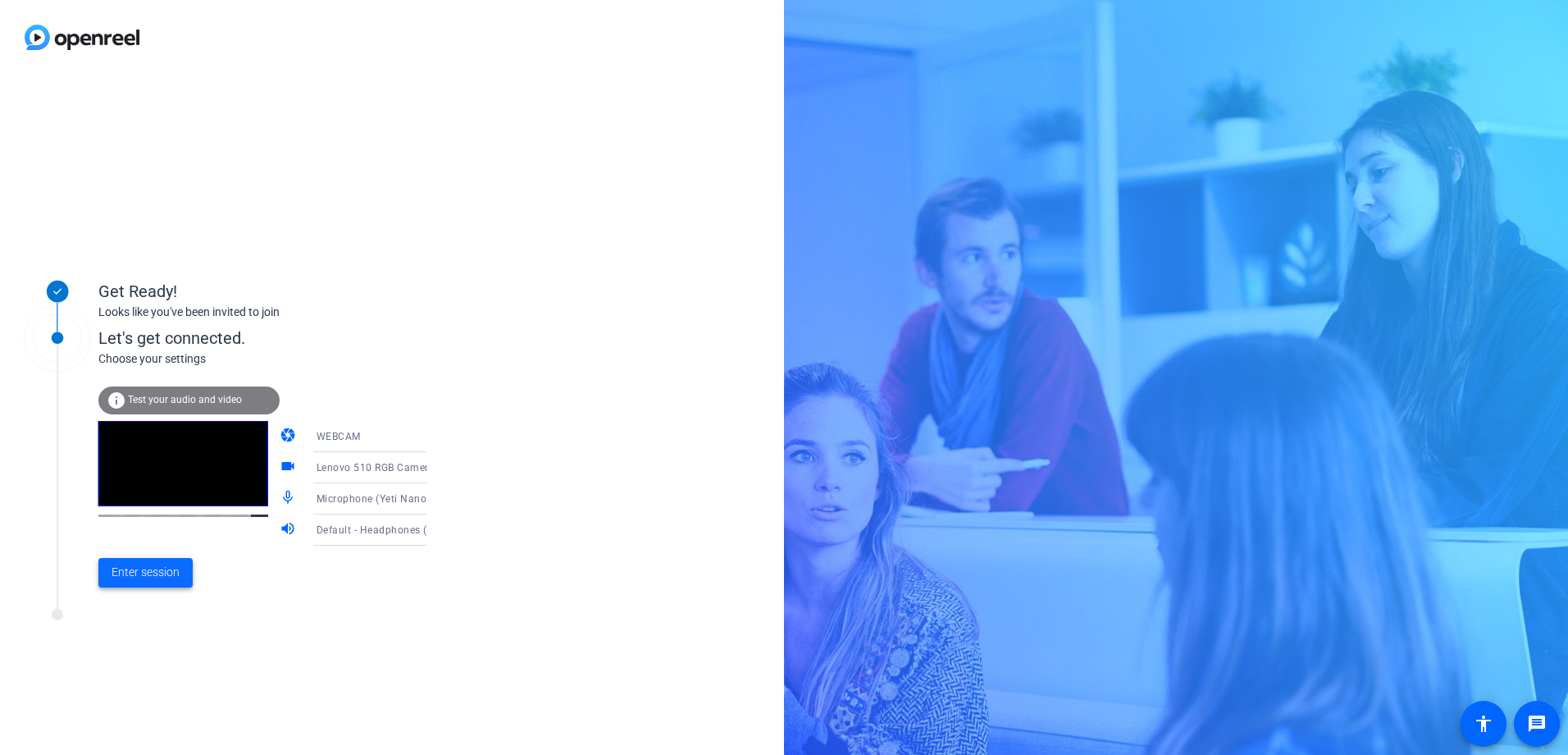
click at [157, 567] on span "Enter session" at bounding box center [145, 572] width 68 height 17
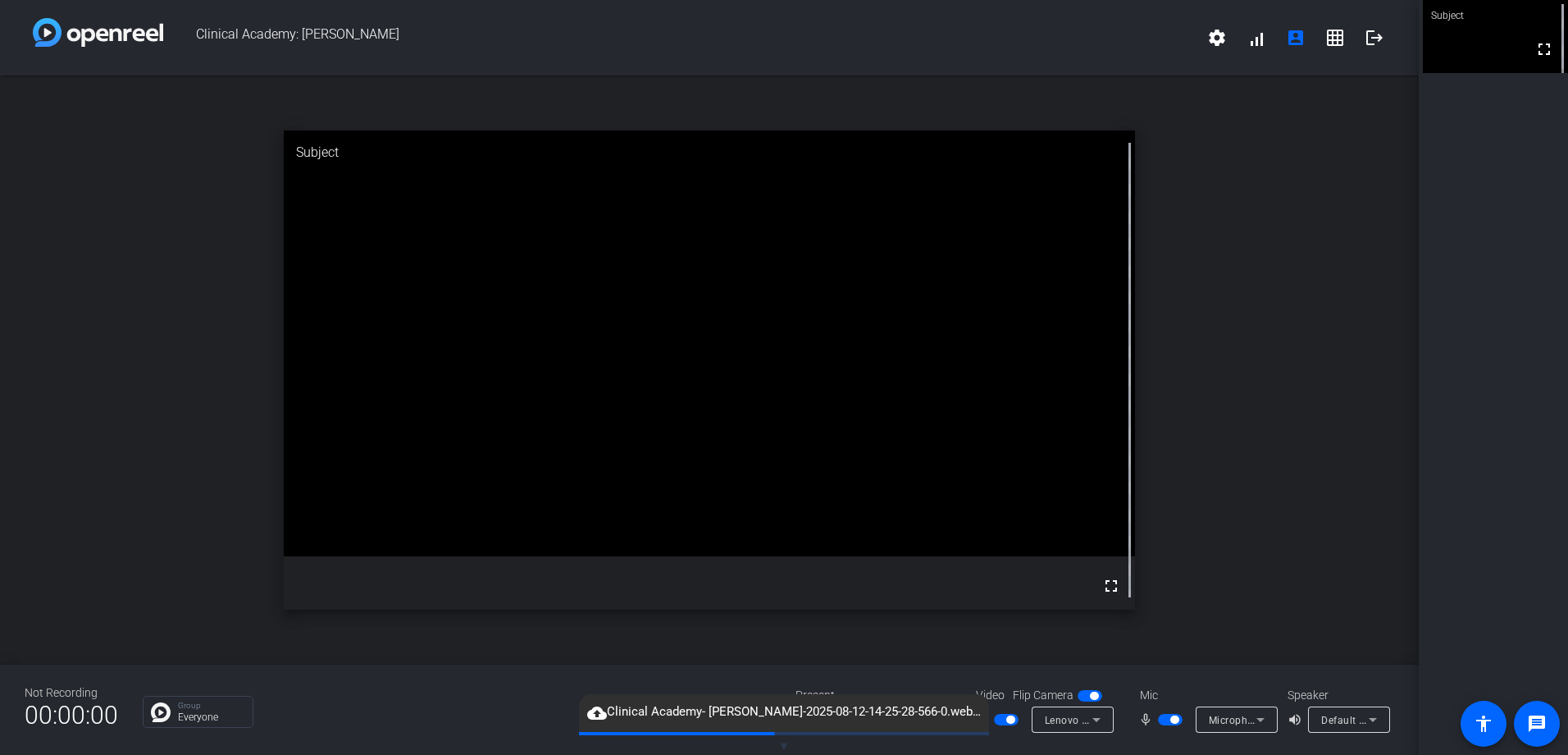
click at [1171, 719] on span "button" at bounding box center [1175, 719] width 8 height 8
click at [1013, 721] on span "button" at bounding box center [1010, 719] width 8 height 8
